Goal: Task Accomplishment & Management: Use online tool/utility

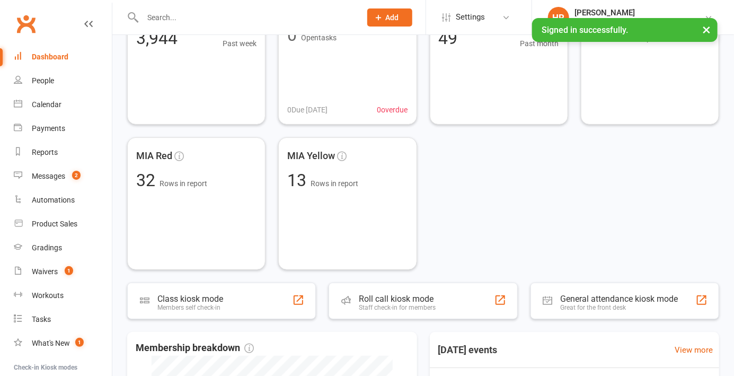
scroll to position [112, 0]
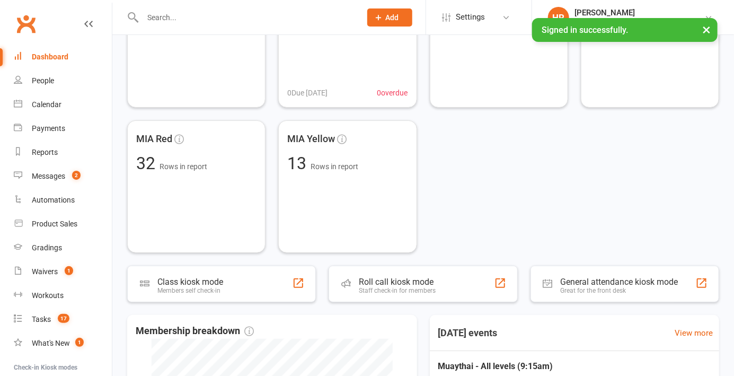
click at [441, 276] on div "Roll call kiosk mode Staff check-in for members" at bounding box center [423, 284] width 189 height 37
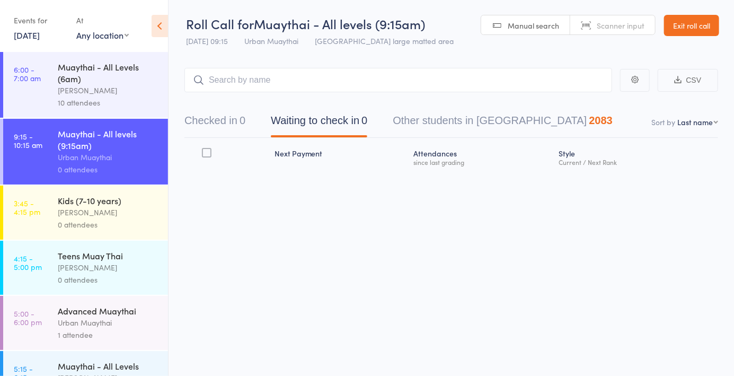
click at [613, 26] on span "Scanner input" at bounding box center [621, 25] width 48 height 11
click at [560, 76] on input "search" at bounding box center [399, 80] width 428 height 24
click at [729, 126] on main "CSV Checked in 0 Waiting to check in 0 Other students in Muaythai 2083 Sort by …" at bounding box center [452, 135] width 566 height 166
click at [714, 132] on nav "Checked in 0 Waiting to check in 0 Other students in Muaythai 2083" at bounding box center [451, 123] width 559 height 28
click at [704, 135] on nav "Checked in 0 Waiting to check in 0 Other students in Muaythai 2083" at bounding box center [451, 123] width 559 height 28
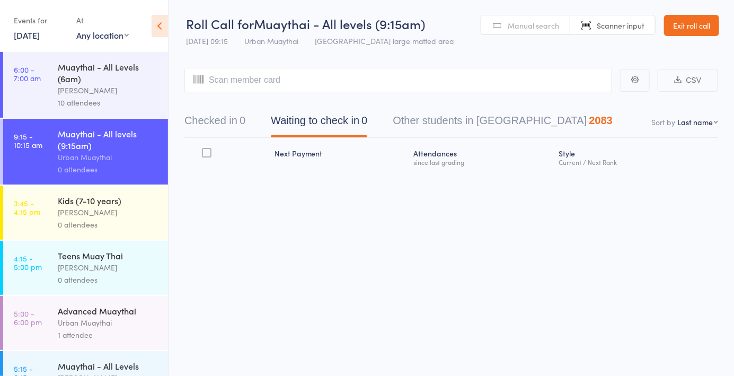
click at [704, 121] on select "First name Last name Birthday today? Behind on payments? Check in time Next pay…" at bounding box center [698, 122] width 41 height 11
select select "4"
click at [678, 117] on select "First name Last name Birthday today? Behind on payments? Check in time Next pay…" at bounding box center [698, 122] width 41 height 11
click at [564, 84] on input "search" at bounding box center [399, 80] width 428 height 24
type input "6003"
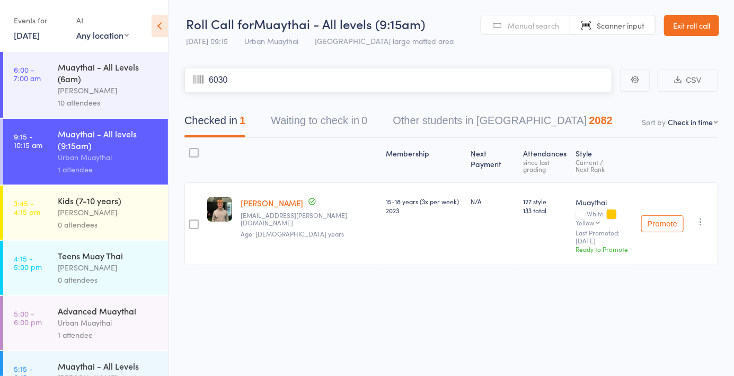
type input "6030"
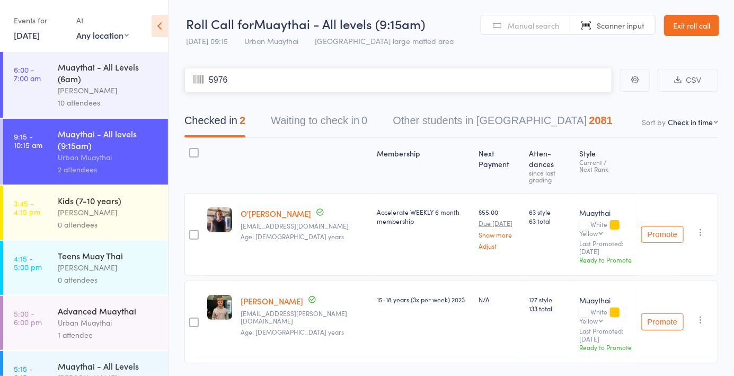
type input "5976"
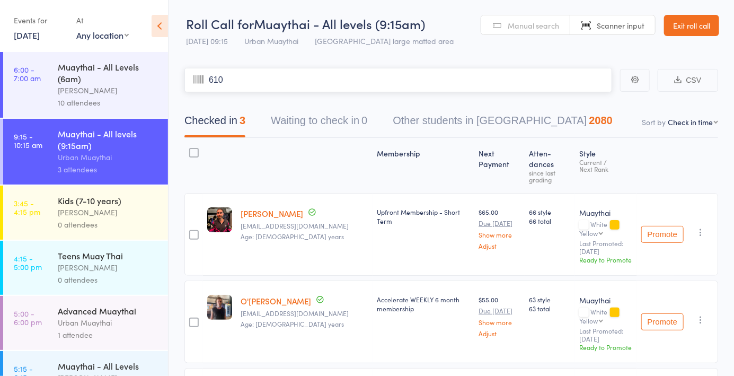
type input "6101"
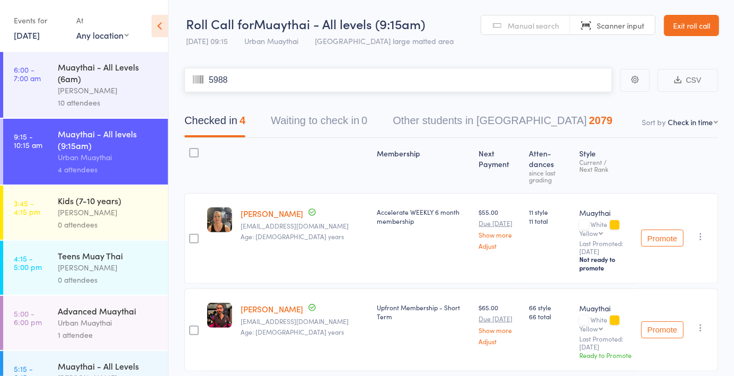
type input "5988"
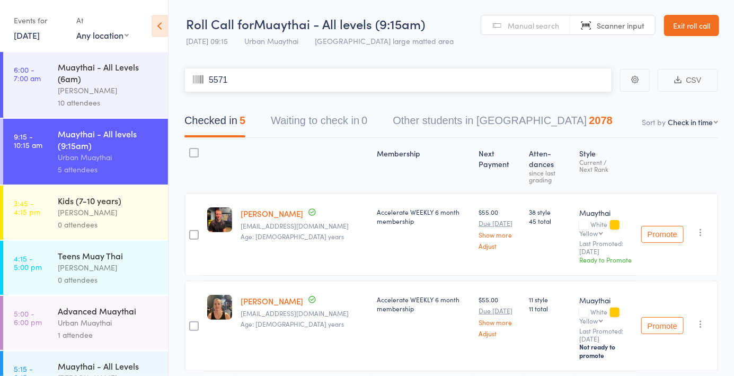
type input "5571"
type input "6187"
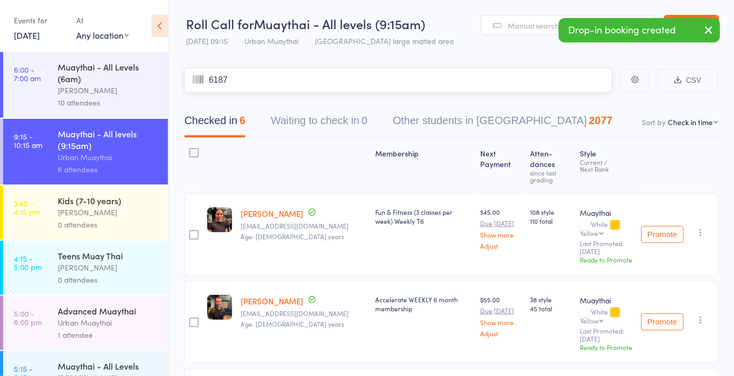
type input "6187"
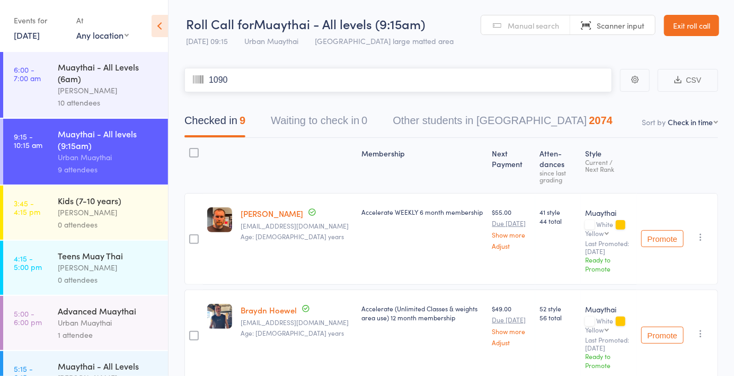
type input "1090"
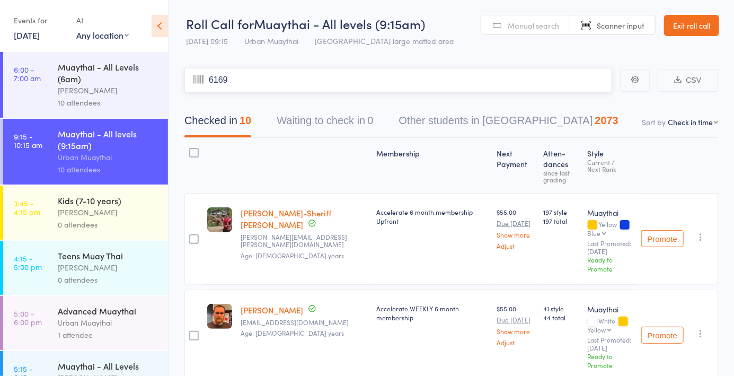
type input "6169"
